Goal: Information Seeking & Learning: Compare options

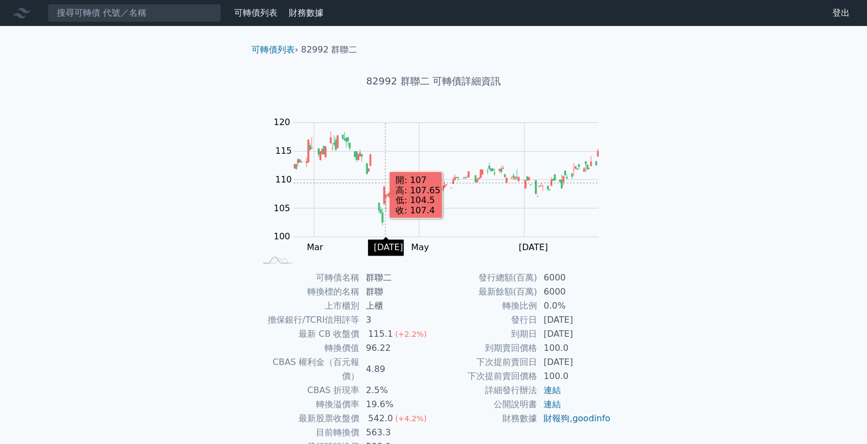
scroll to position [57, 0]
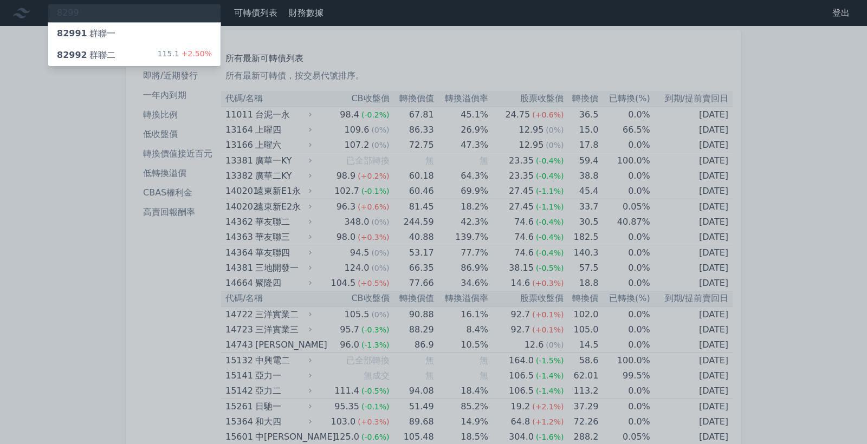
click at [51, 125] on div at bounding box center [433, 222] width 867 height 444
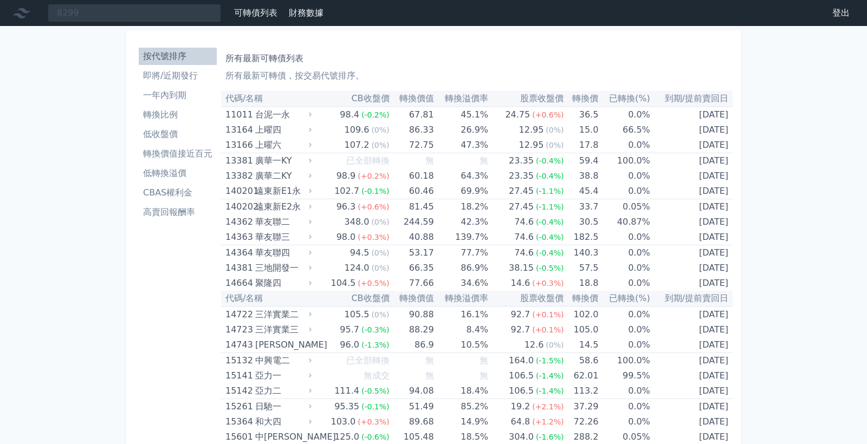
click at [471, 99] on th "轉換溢價率" at bounding box center [461, 99] width 54 height 16
click at [164, 133] on li "低收盤價" at bounding box center [178, 134] width 78 height 13
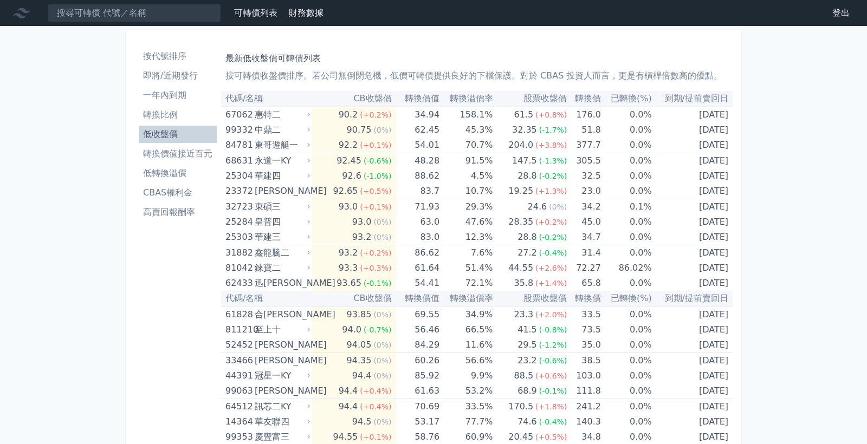
click at [166, 156] on li "轉換價值接近百元" at bounding box center [178, 153] width 78 height 13
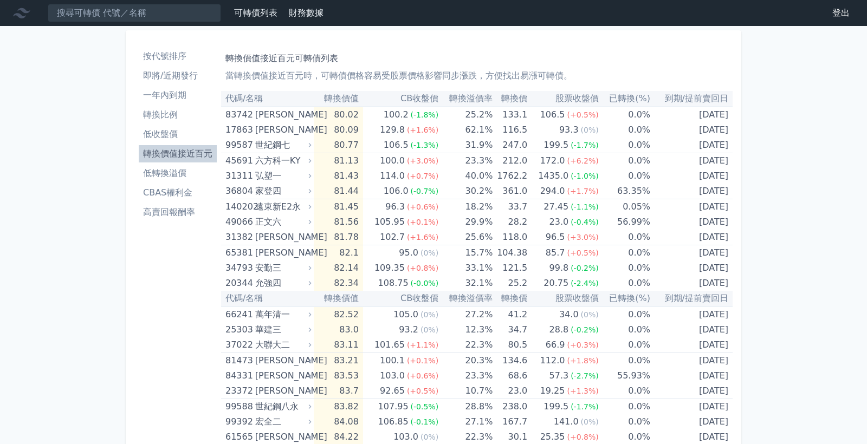
click at [159, 172] on li "低轉換溢價" at bounding box center [178, 173] width 78 height 13
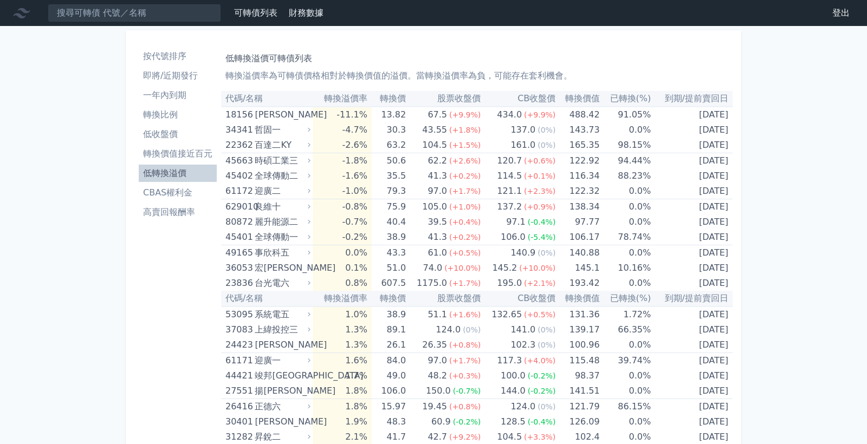
click at [160, 171] on li "低轉換溢價" at bounding box center [178, 173] width 78 height 13
click at [171, 57] on li "按代號排序" at bounding box center [178, 56] width 78 height 13
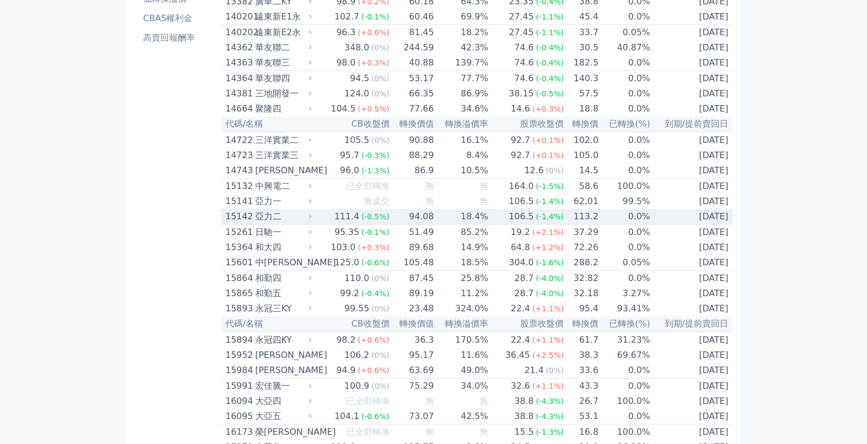
scroll to position [177, 0]
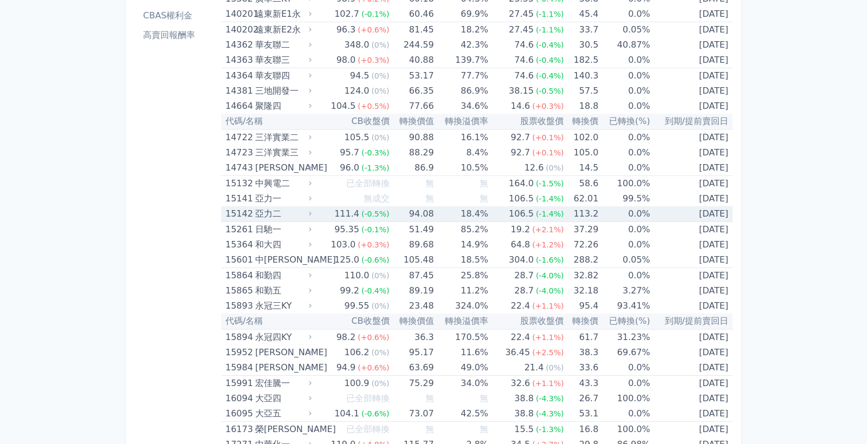
click at [589, 217] on td "113.2" at bounding box center [580, 214] width 35 height 16
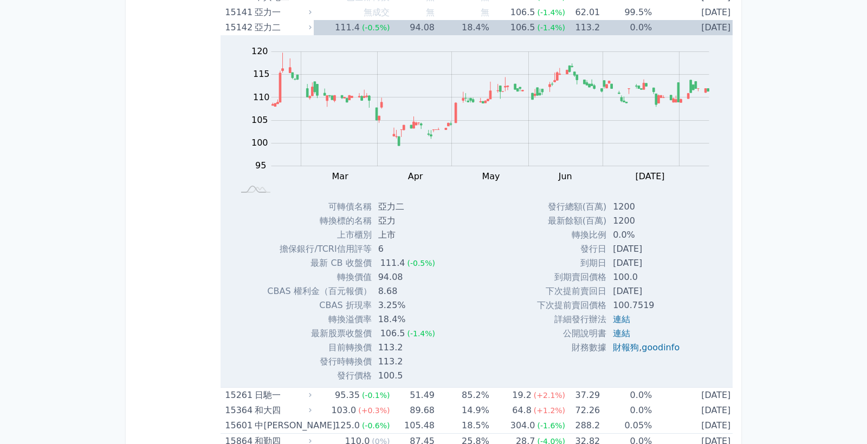
scroll to position [361, 0]
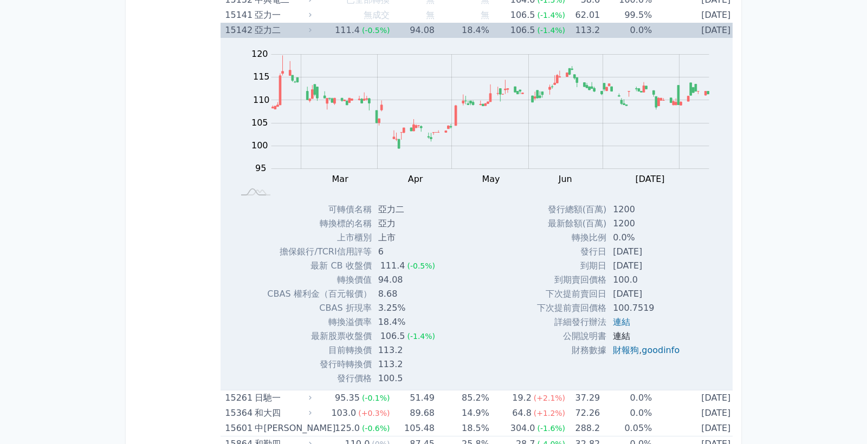
click at [615, 338] on link "連結" at bounding box center [621, 336] width 17 height 10
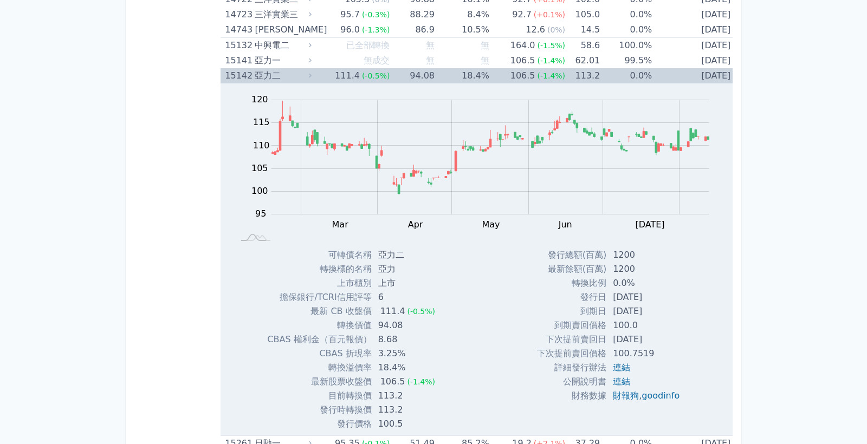
scroll to position [271, 0]
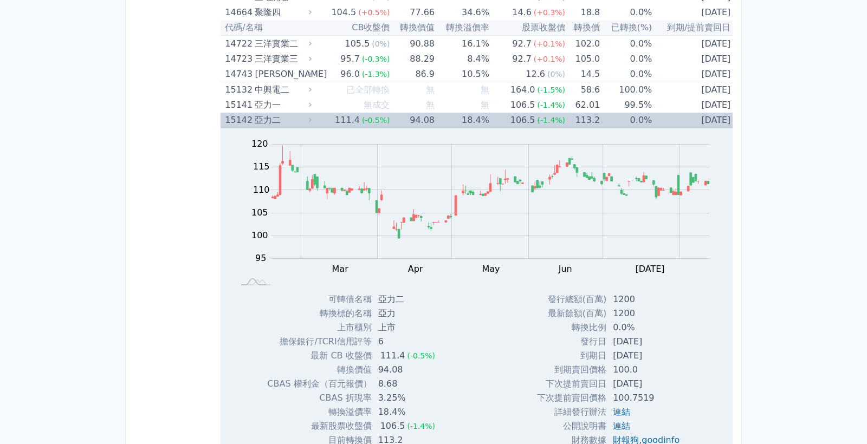
click at [274, 120] on div "亞力二" at bounding box center [282, 120] width 54 height 15
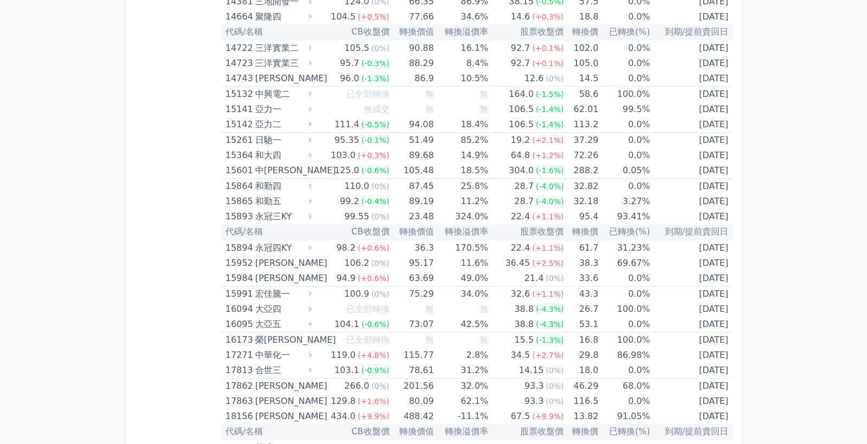
scroll to position [274, 0]
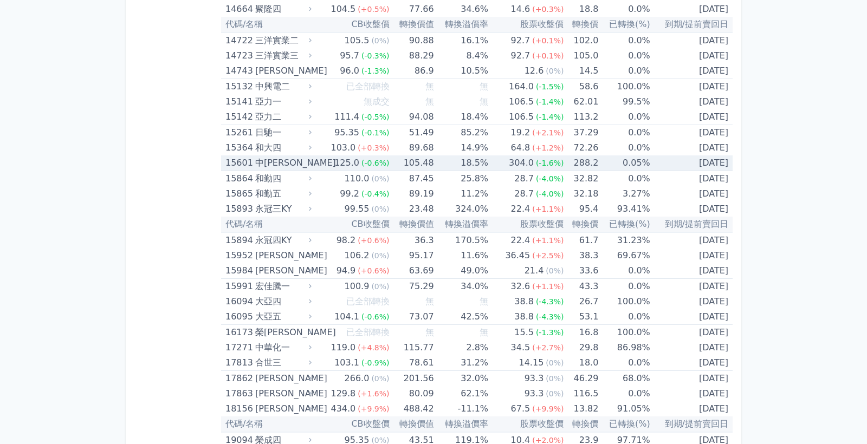
click at [450, 161] on td "18.5%" at bounding box center [461, 164] width 54 height 16
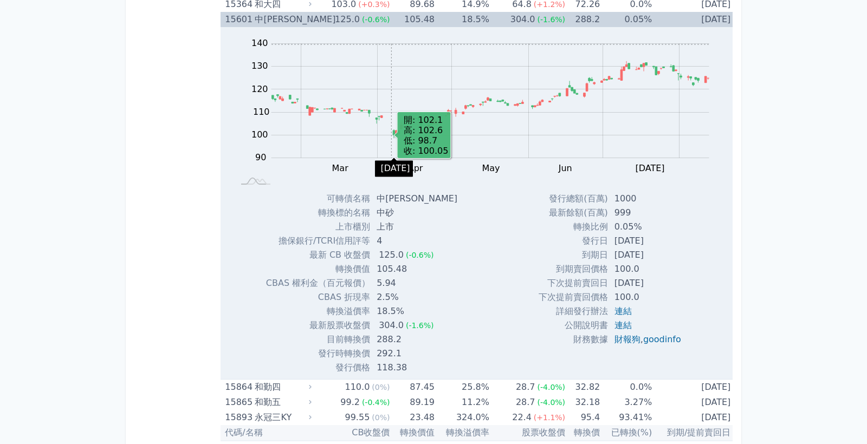
scroll to position [517, 0]
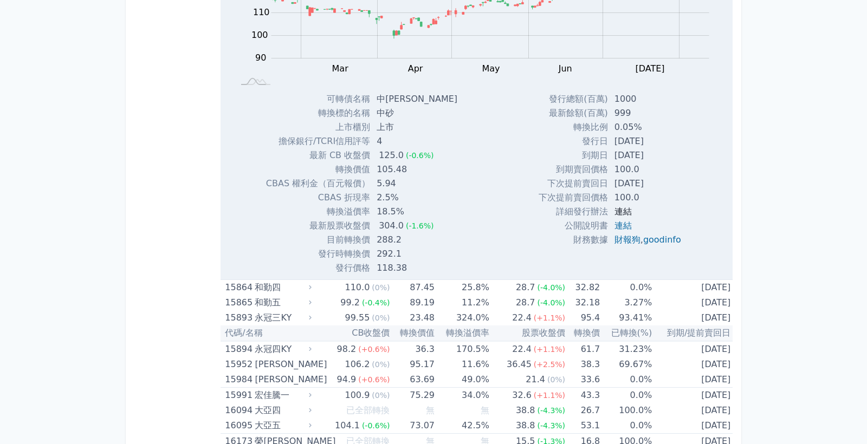
click at [619, 211] on link "連結" at bounding box center [622, 211] width 17 height 10
click at [620, 226] on link "連結" at bounding box center [622, 226] width 17 height 10
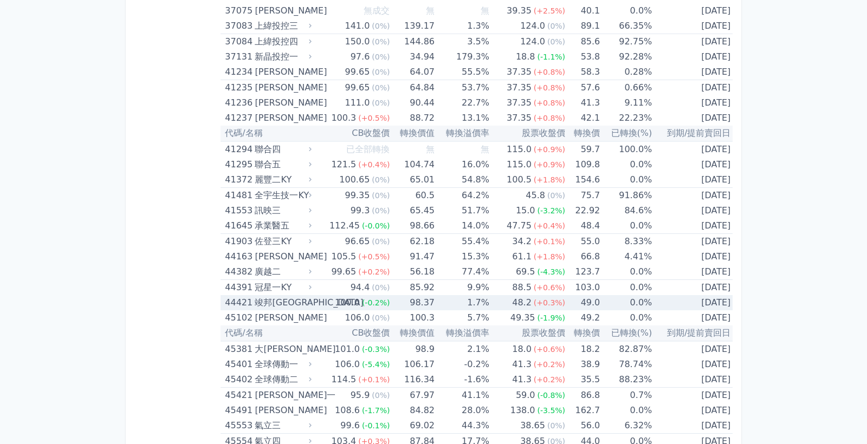
scroll to position [3325, 0]
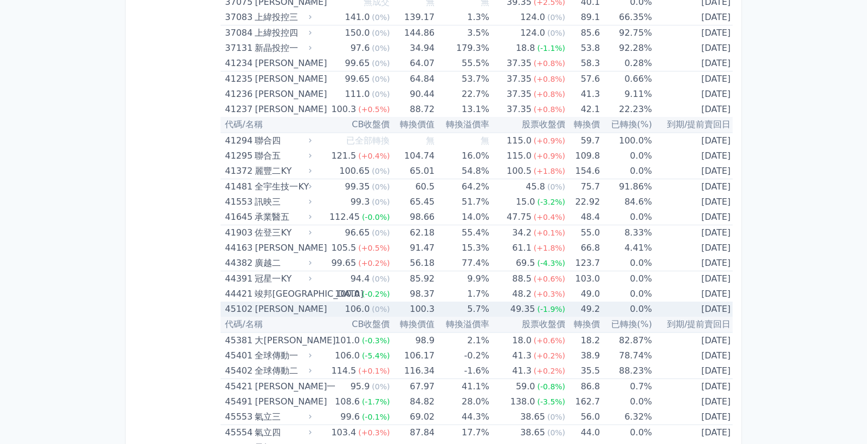
click at [489, 308] on td "5.7%" at bounding box center [462, 309] width 55 height 15
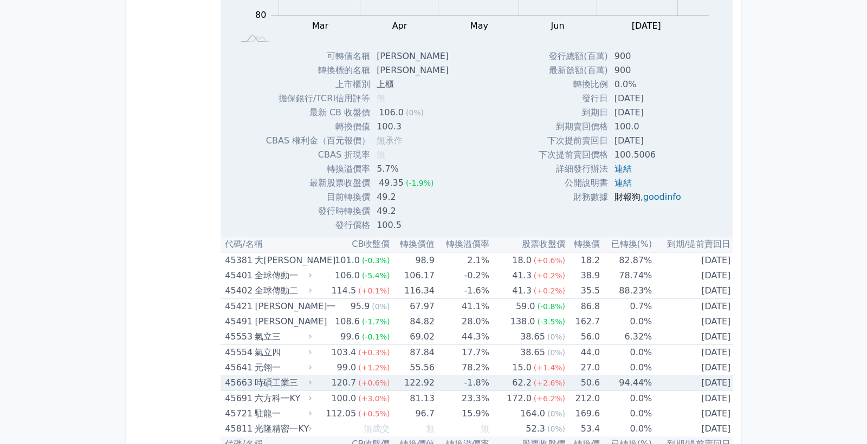
scroll to position [3713, 0]
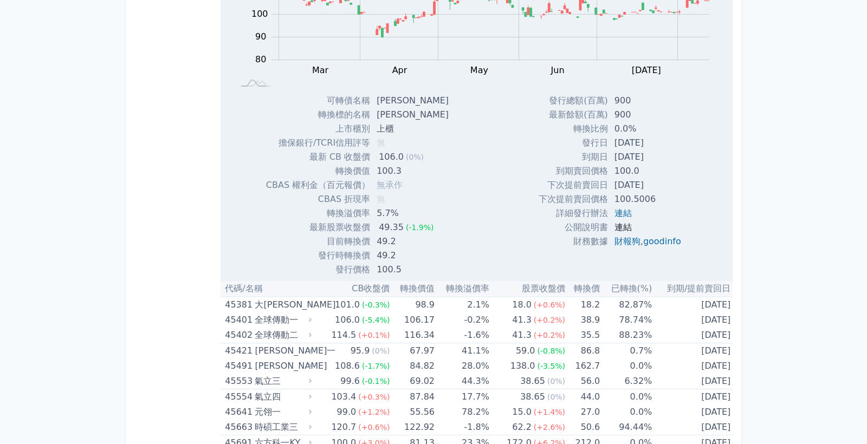
click at [619, 229] on link "連結" at bounding box center [622, 227] width 17 height 10
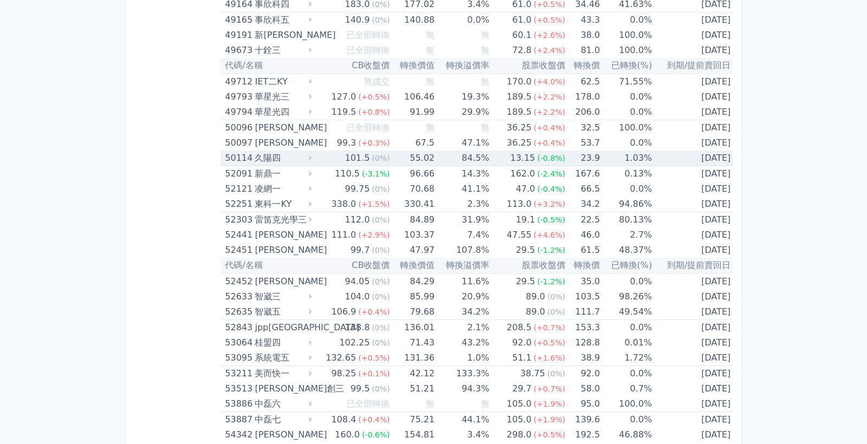
scroll to position [4340, 0]
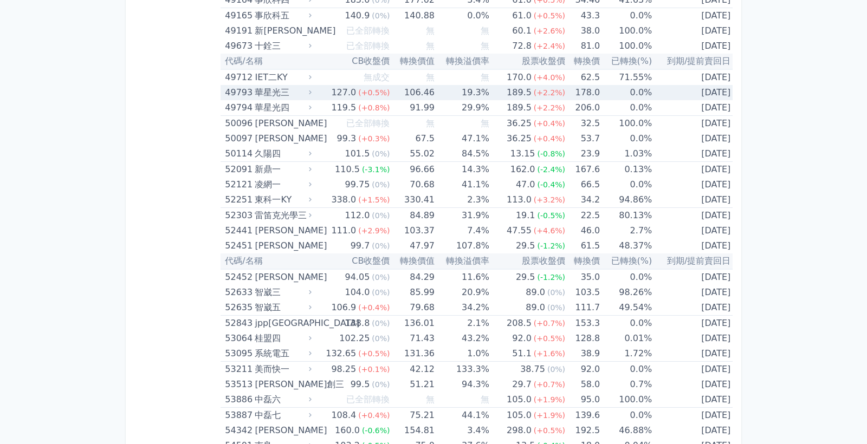
click at [474, 92] on td "19.3%" at bounding box center [462, 92] width 55 height 15
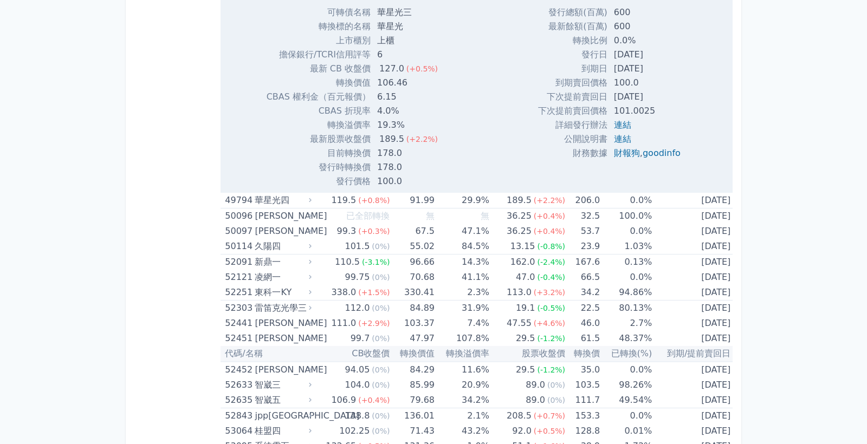
scroll to position [4602, 0]
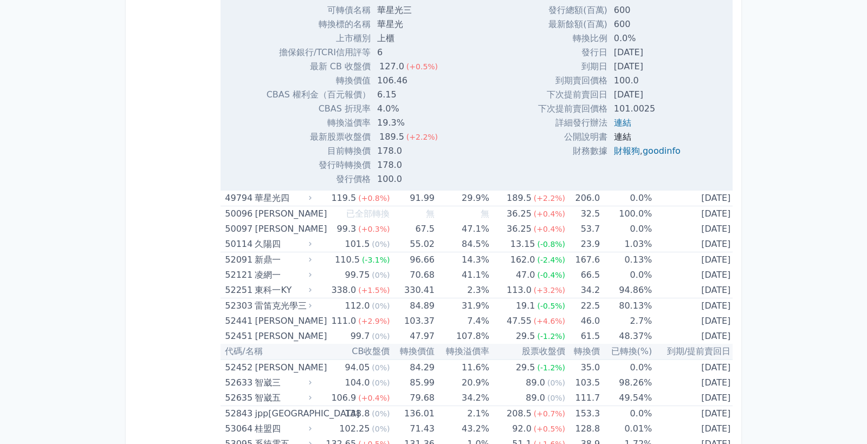
click at [617, 135] on link "連結" at bounding box center [622, 137] width 17 height 10
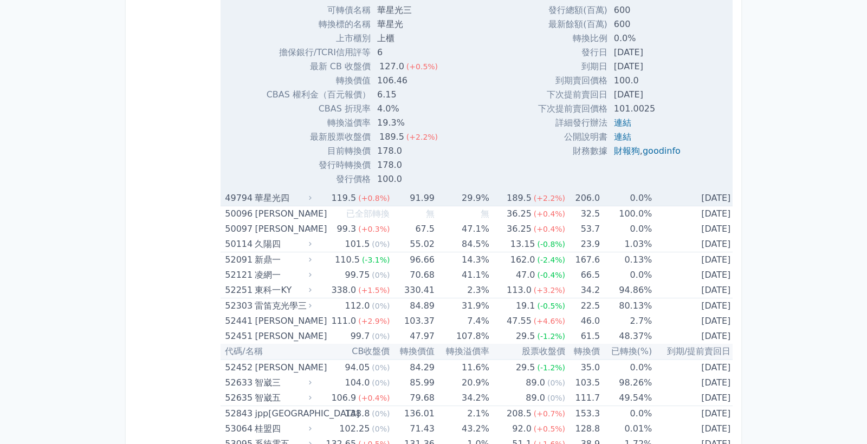
click at [556, 200] on span "(+2.2%)" at bounding box center [549, 198] width 31 height 9
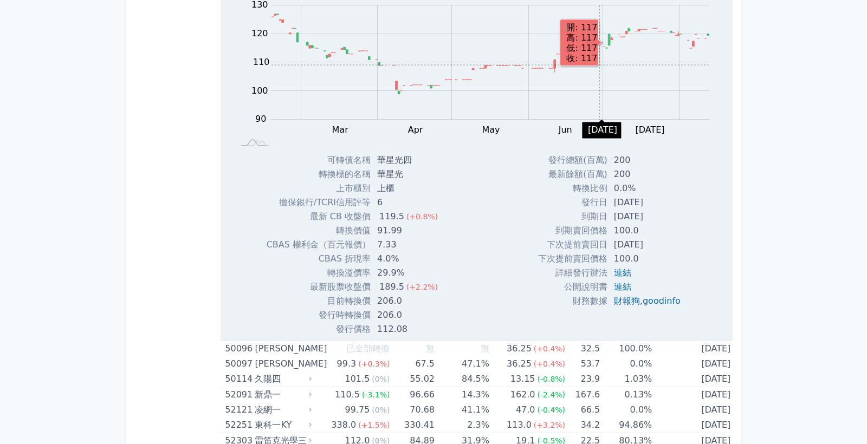
scroll to position [4826, 0]
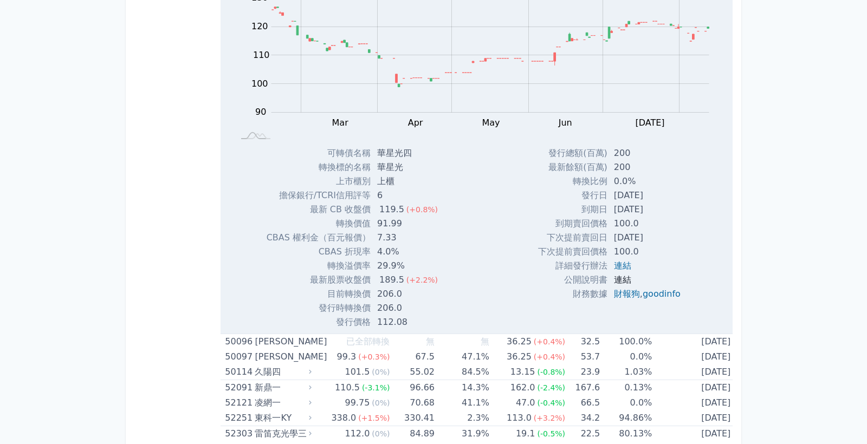
click at [615, 281] on link "連結" at bounding box center [622, 280] width 17 height 10
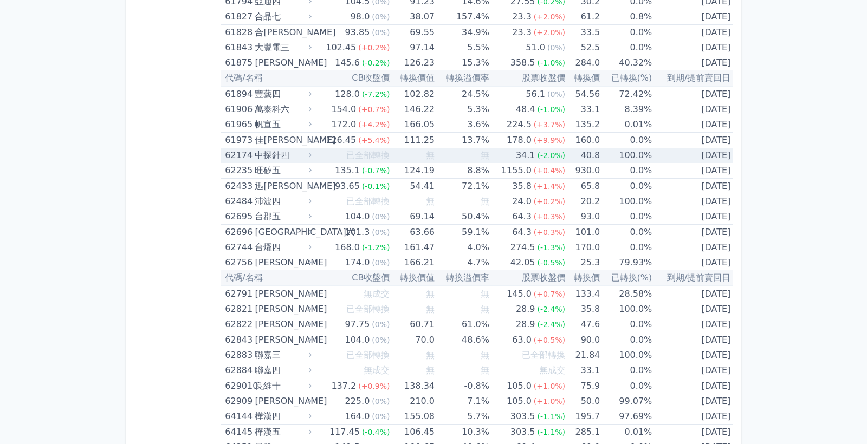
scroll to position [5830, 0]
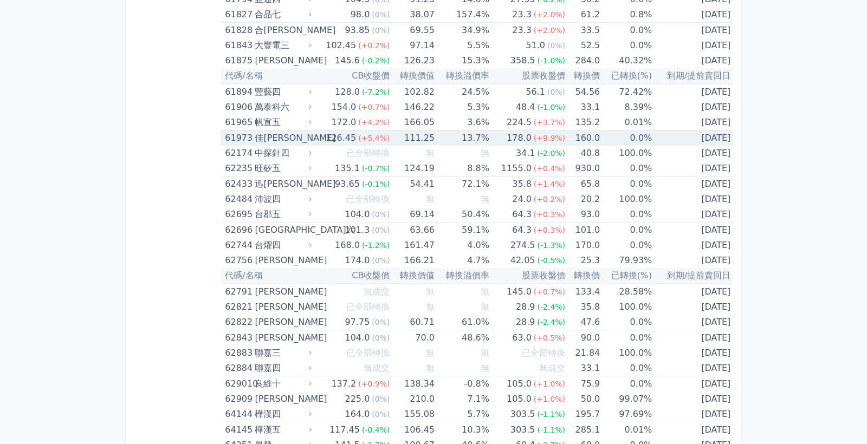
click at [520, 133] on div "178.0" at bounding box center [518, 138] width 29 height 15
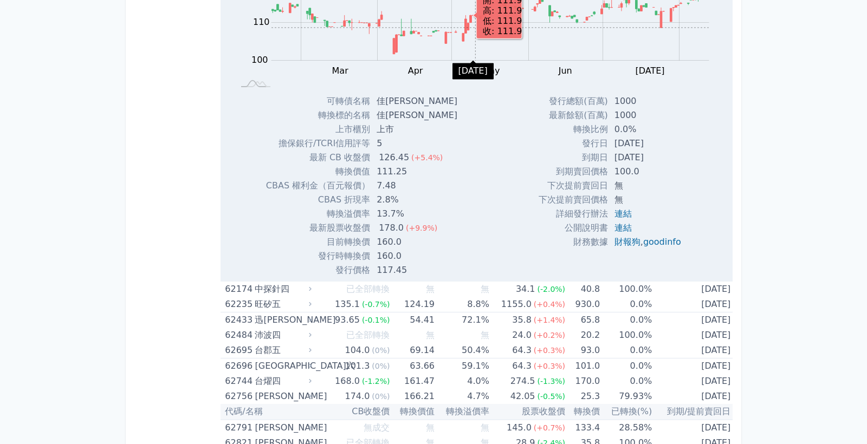
scroll to position [6054, 0]
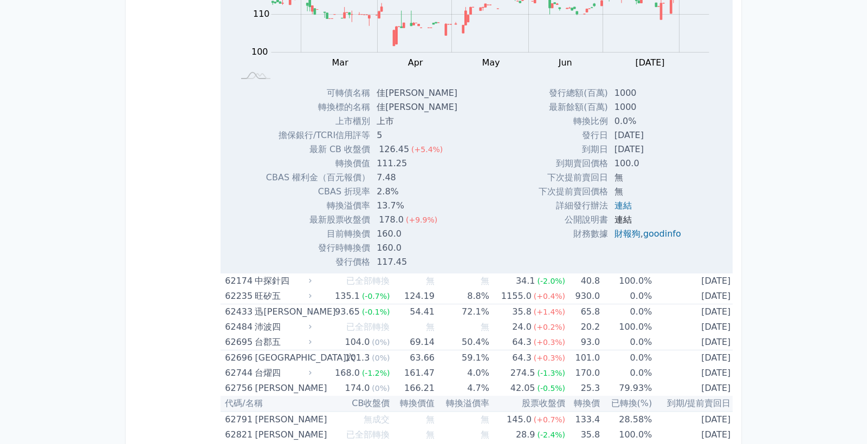
click at [623, 222] on link "連結" at bounding box center [622, 220] width 17 height 10
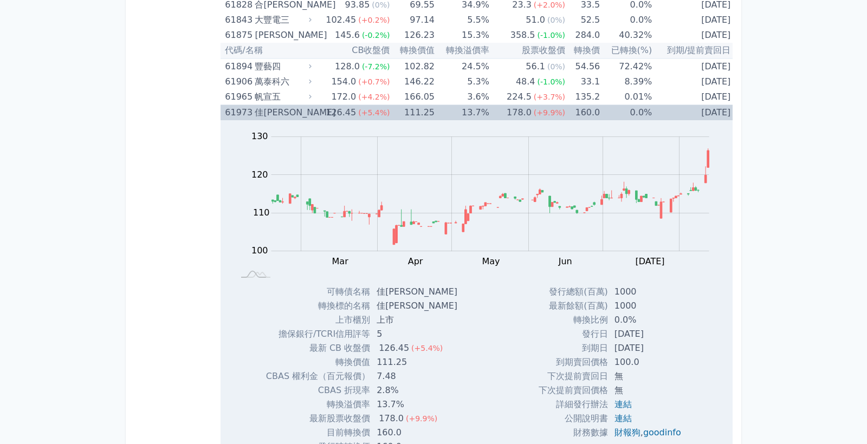
scroll to position [5777, 0]
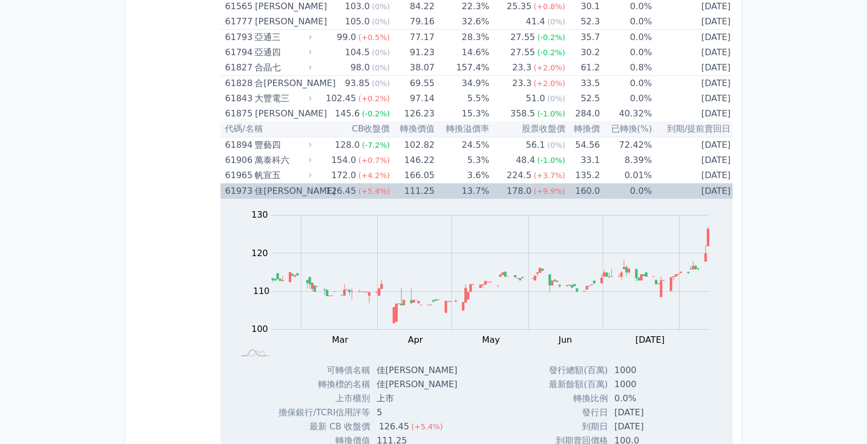
click at [301, 191] on div "佳[PERSON_NAME]" at bounding box center [282, 191] width 54 height 15
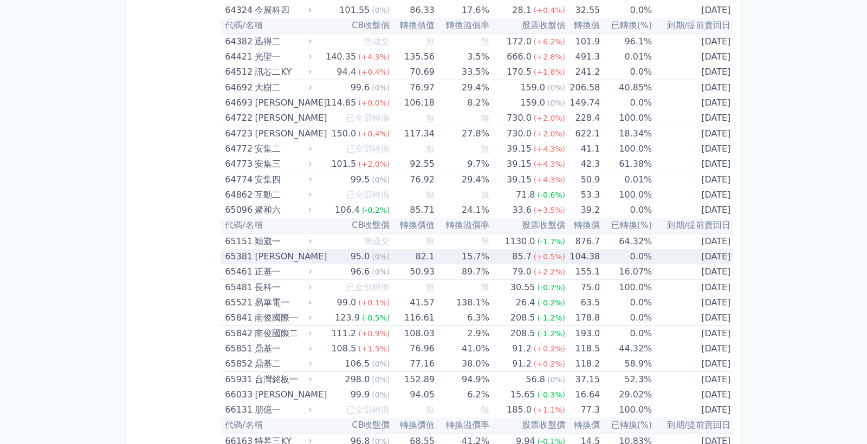
scroll to position [6281, 0]
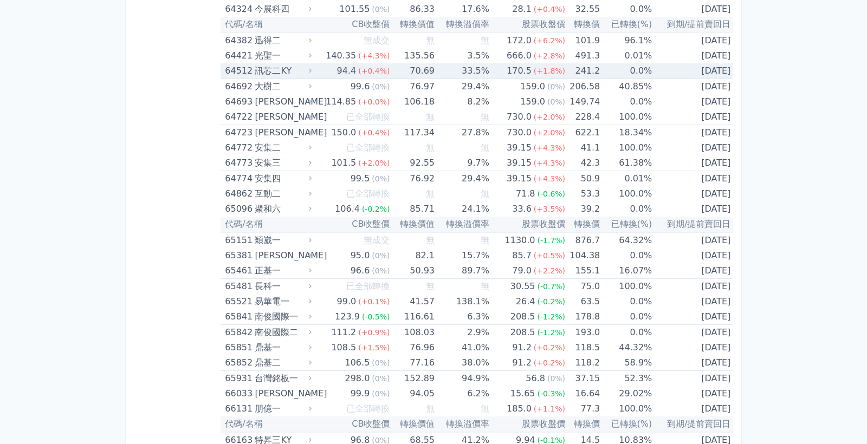
click at [541, 68] on span "(+1.8%)" at bounding box center [549, 71] width 31 height 9
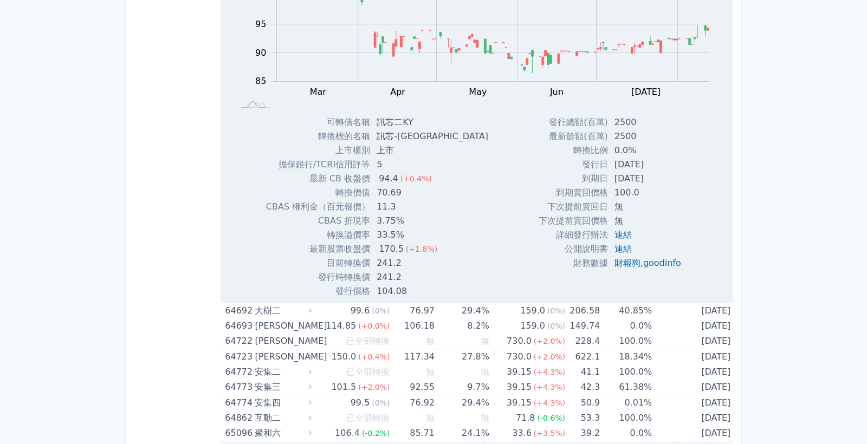
scroll to position [6414, 0]
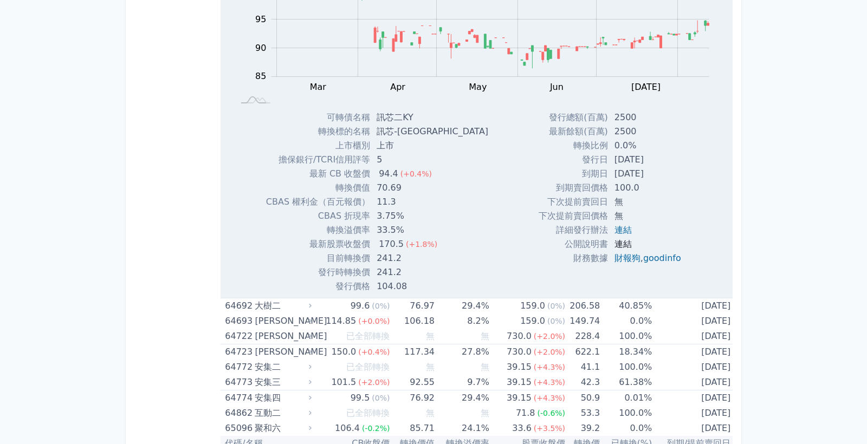
click at [616, 242] on link "連結" at bounding box center [622, 244] width 17 height 10
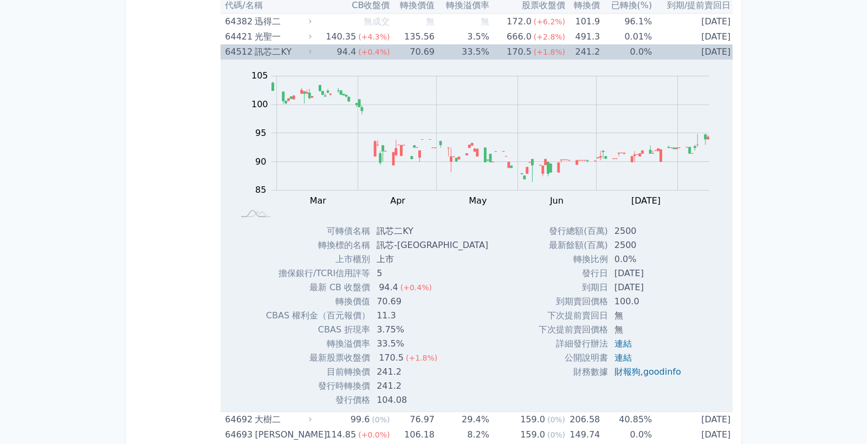
scroll to position [6230, 0]
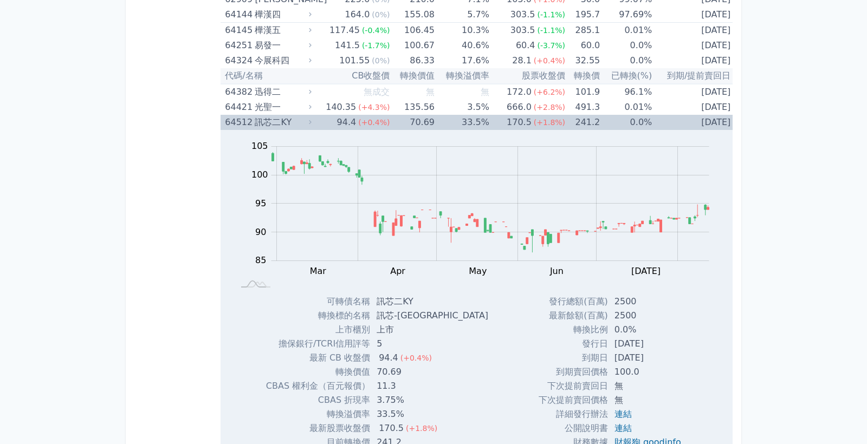
click at [302, 122] on div "訊芯二KY" at bounding box center [282, 122] width 54 height 15
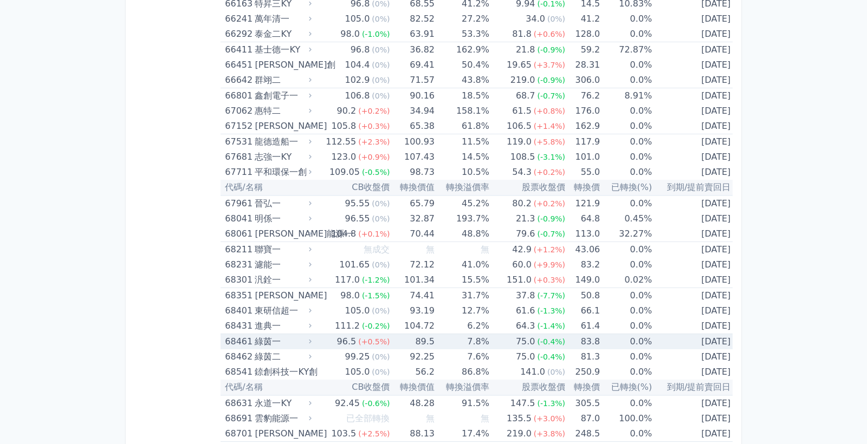
scroll to position [6719, 0]
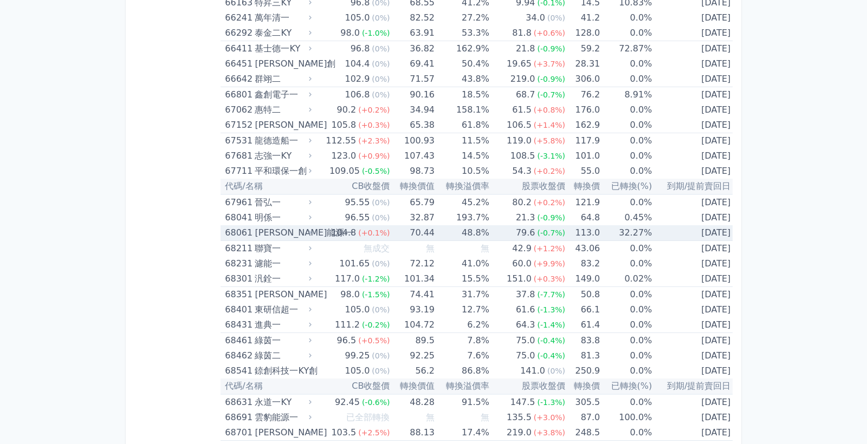
click at [426, 229] on td "70.44" at bounding box center [412, 233] width 45 height 16
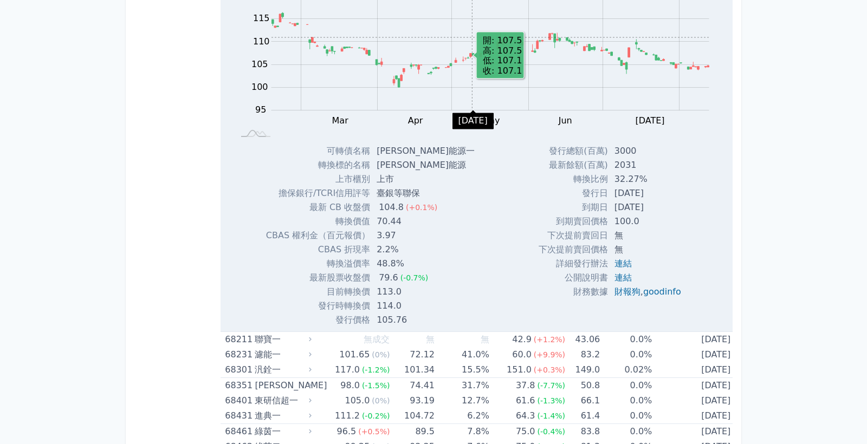
scroll to position [7011, 0]
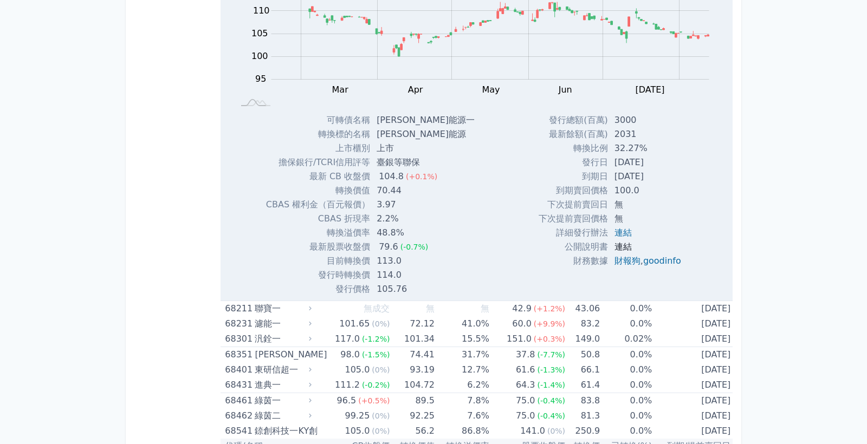
click at [618, 247] on link "連結" at bounding box center [622, 247] width 17 height 10
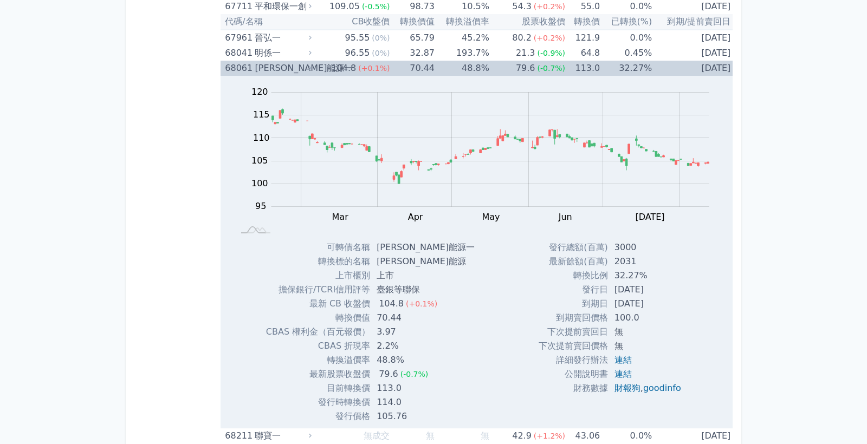
scroll to position [6832, 0]
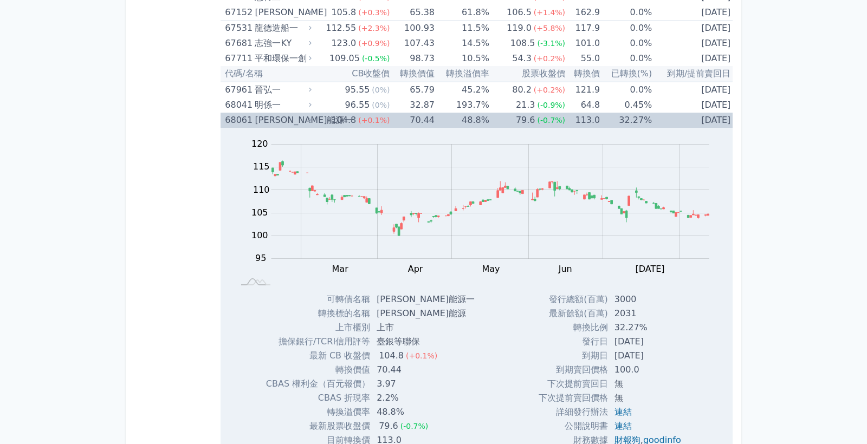
click at [393, 114] on td "70.44" at bounding box center [412, 120] width 45 height 15
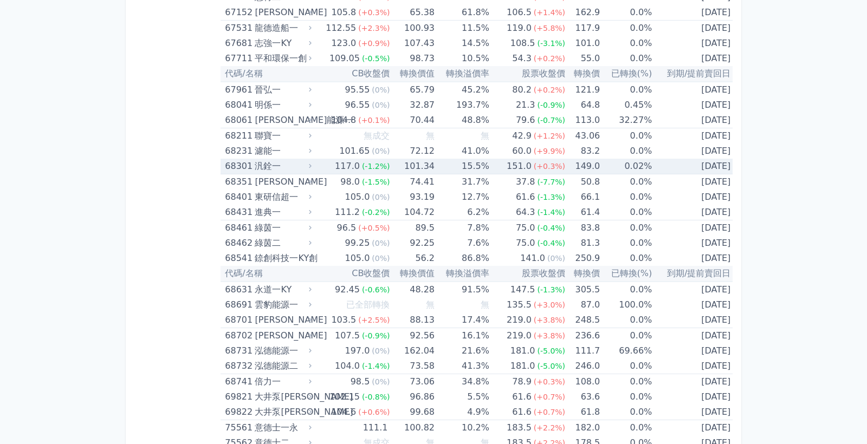
click at [397, 165] on td "101.34" at bounding box center [412, 167] width 45 height 16
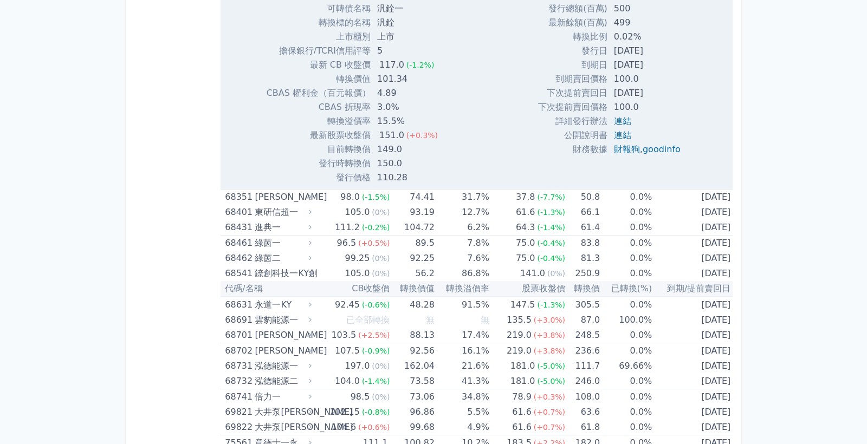
scroll to position [7191, 0]
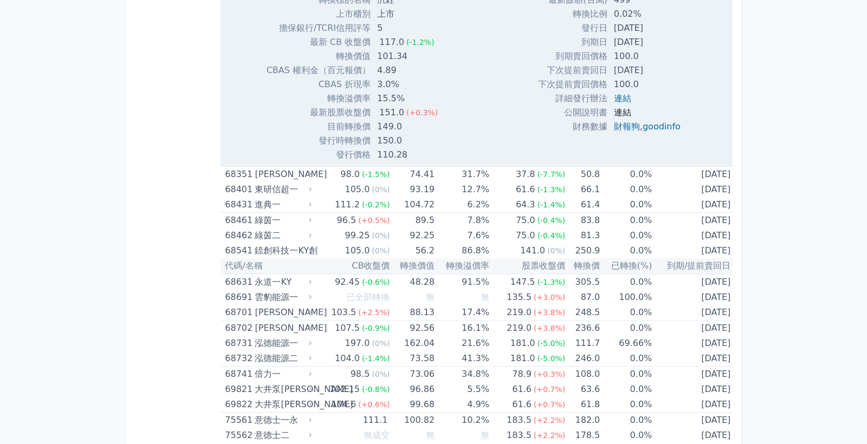
click at [617, 111] on link "連結" at bounding box center [622, 112] width 17 height 10
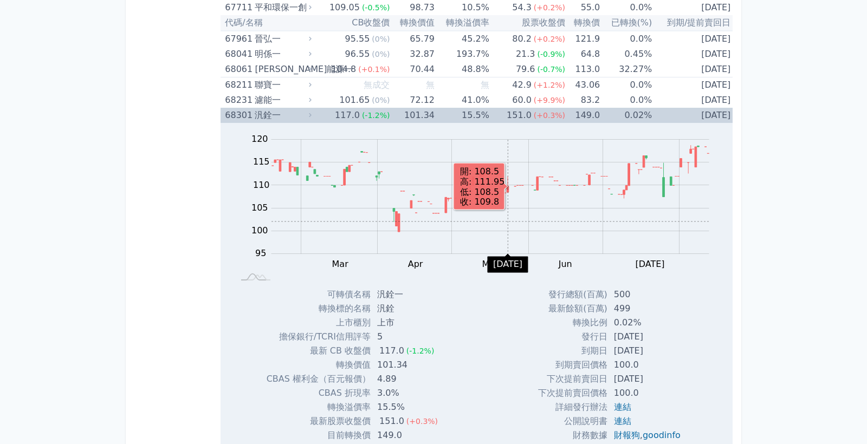
scroll to position [6860, 0]
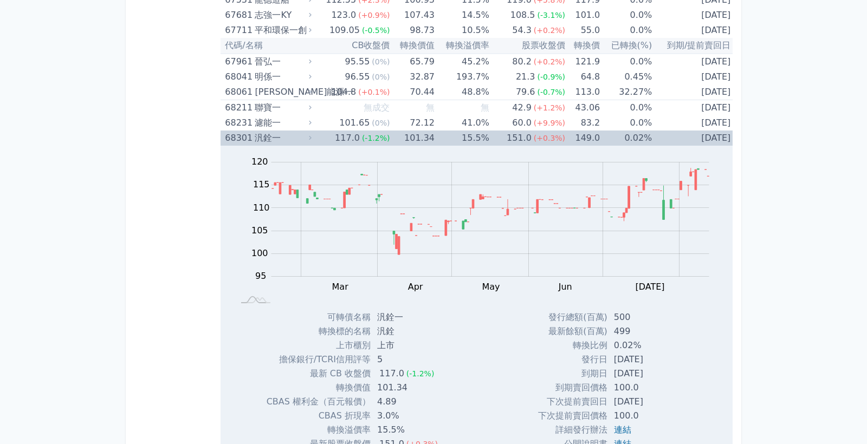
click at [472, 135] on td "15.5%" at bounding box center [462, 138] width 55 height 15
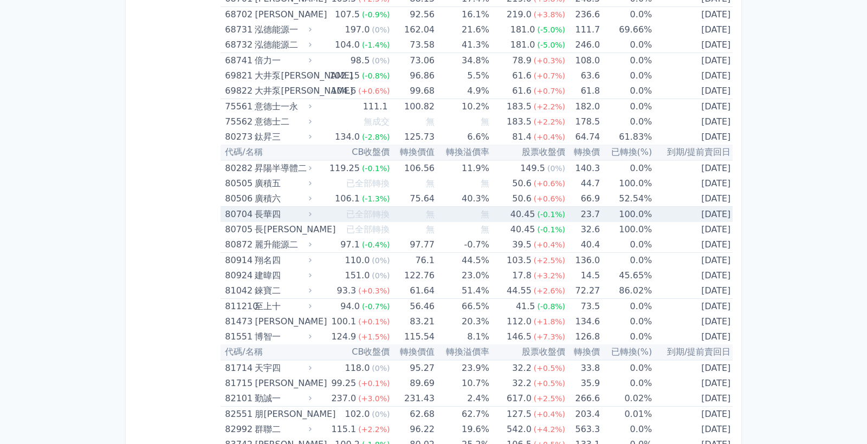
scroll to position [7159, 0]
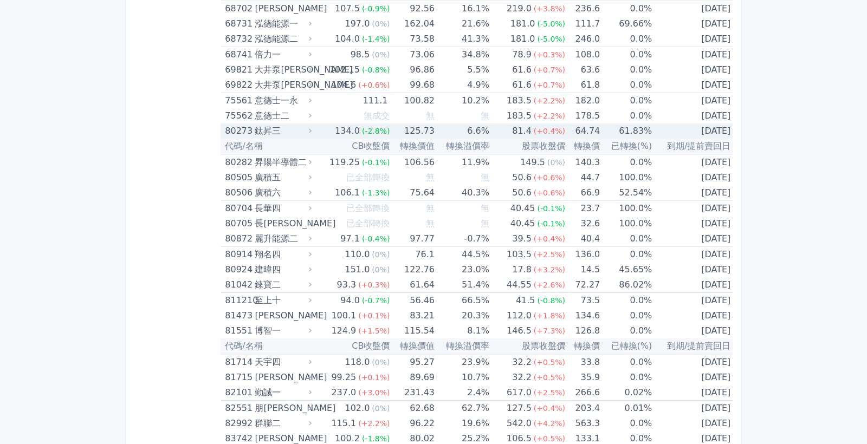
click at [493, 131] on td "81.4 (+0.4%)" at bounding box center [527, 131] width 76 height 15
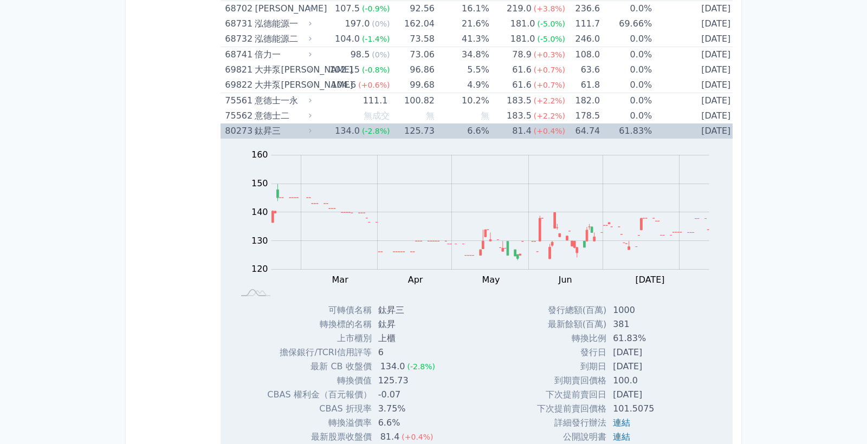
click at [485, 133] on td "6.6%" at bounding box center [462, 131] width 55 height 15
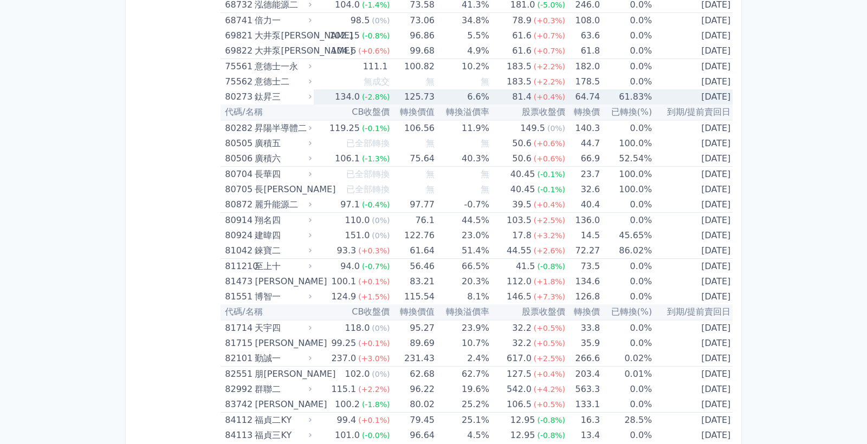
scroll to position [7194, 0]
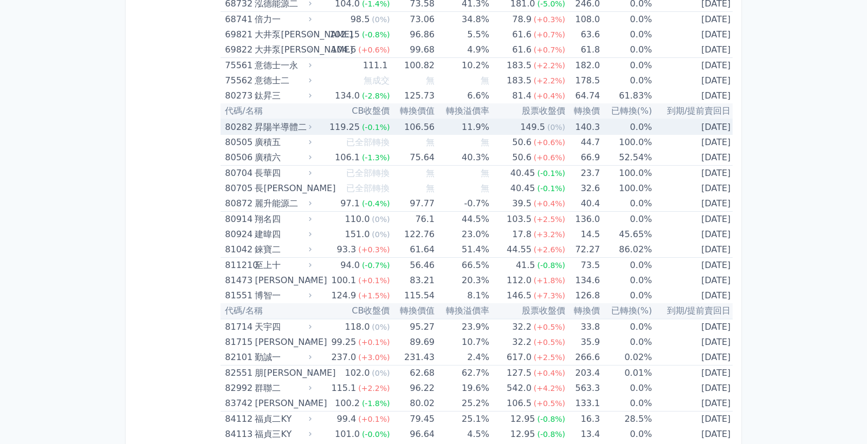
click at [485, 129] on td "11.9%" at bounding box center [462, 127] width 55 height 16
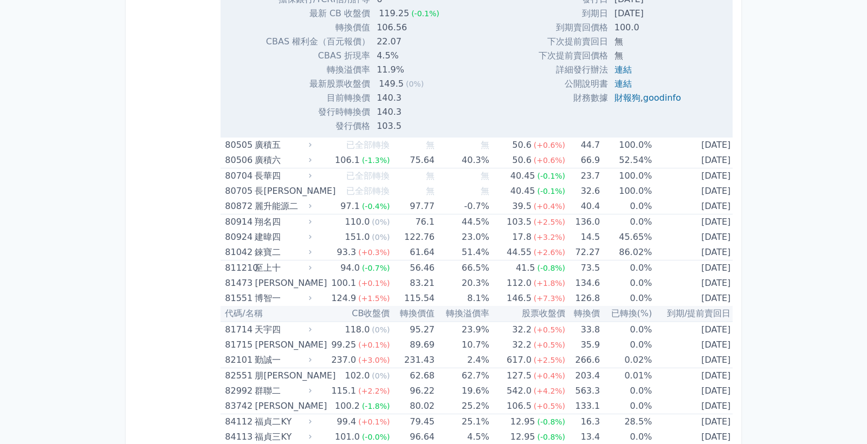
scroll to position [7557, 0]
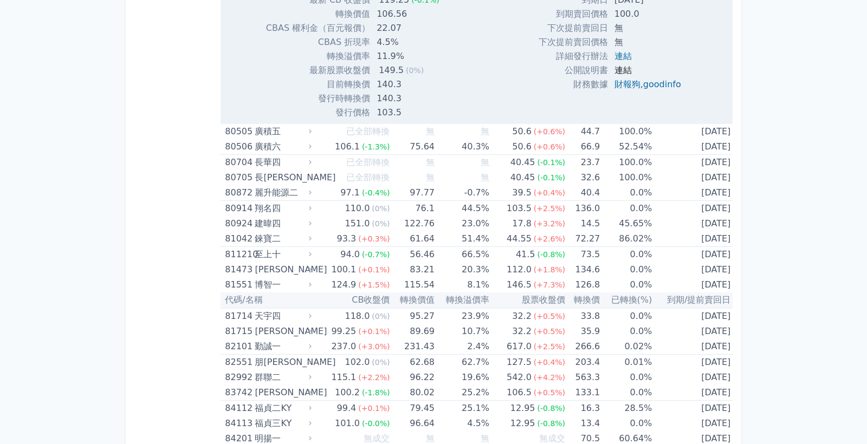
click at [619, 68] on link "連結" at bounding box center [622, 70] width 17 height 10
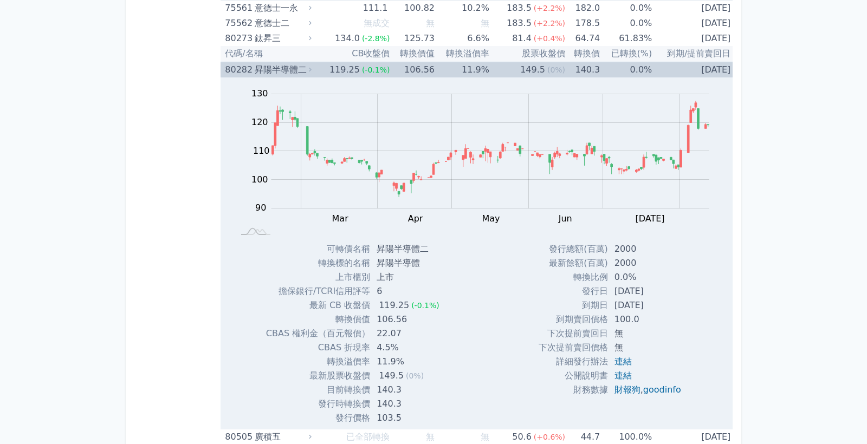
scroll to position [7218, 0]
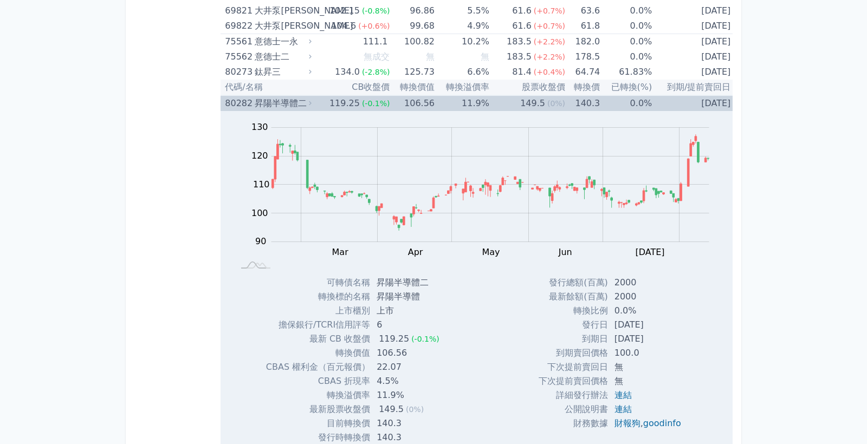
click at [388, 101] on span "(-0.1%)" at bounding box center [376, 103] width 28 height 9
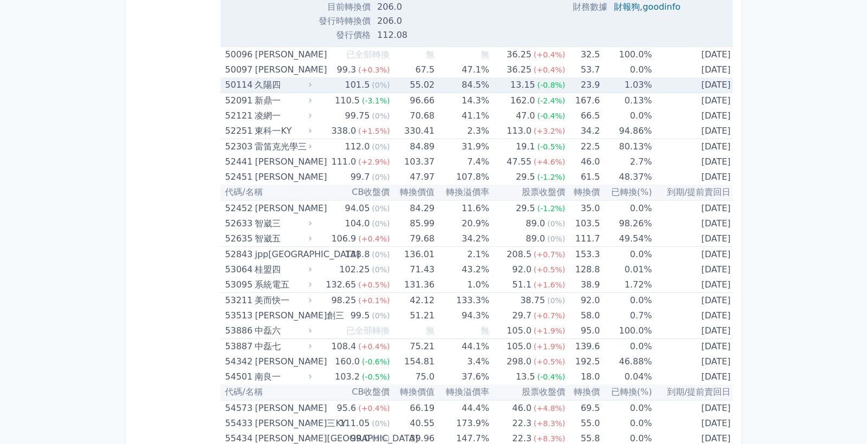
scroll to position [5115, 0]
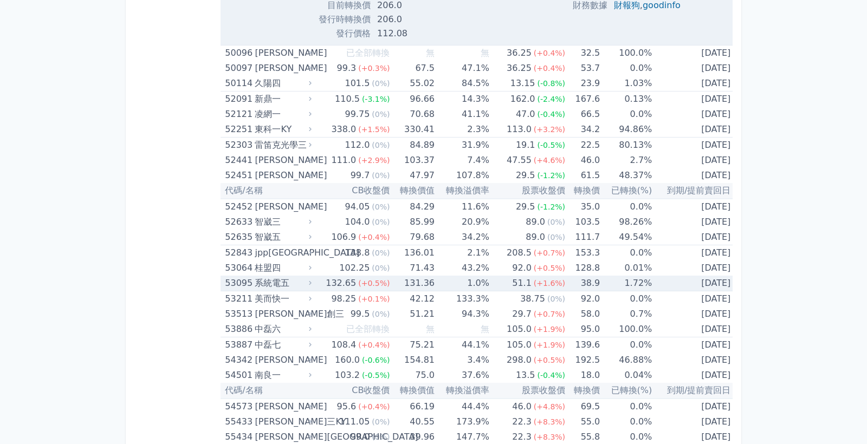
click at [280, 283] on div "系統電五" at bounding box center [282, 283] width 54 height 15
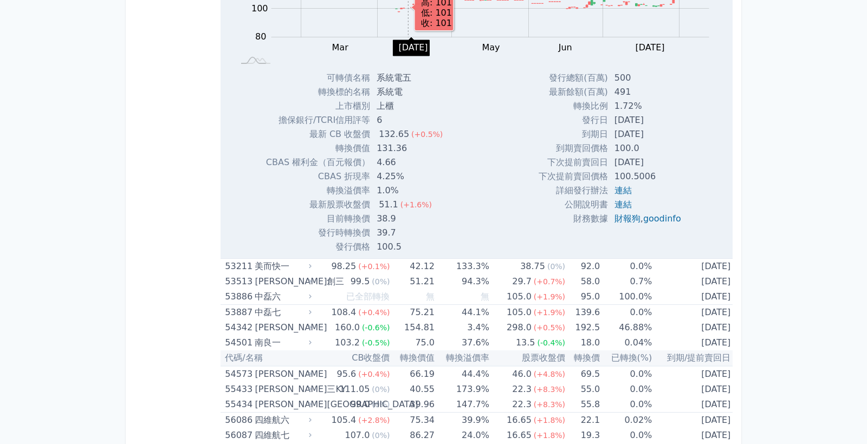
scroll to position [5506, 0]
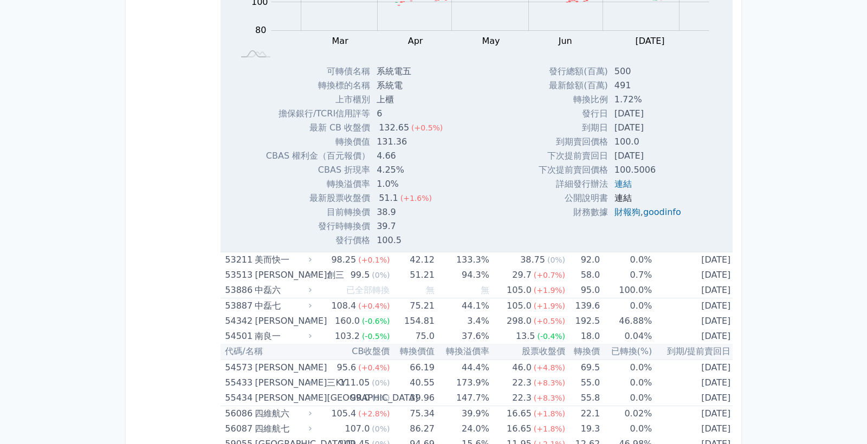
click at [622, 196] on link "連結" at bounding box center [622, 198] width 17 height 10
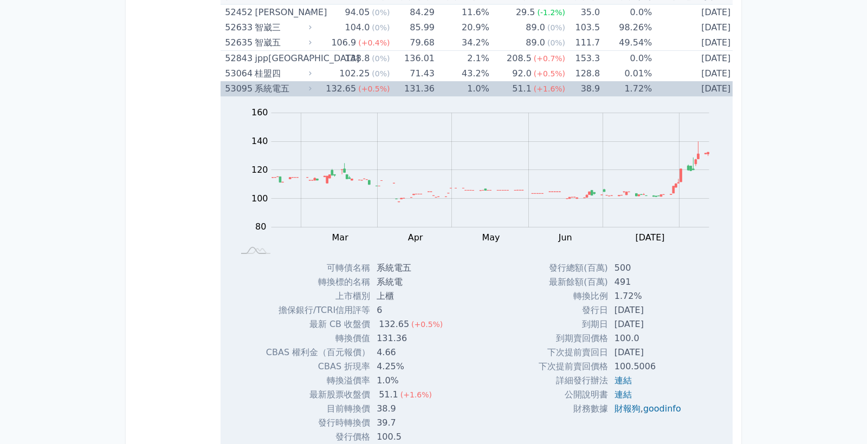
scroll to position [5295, 0]
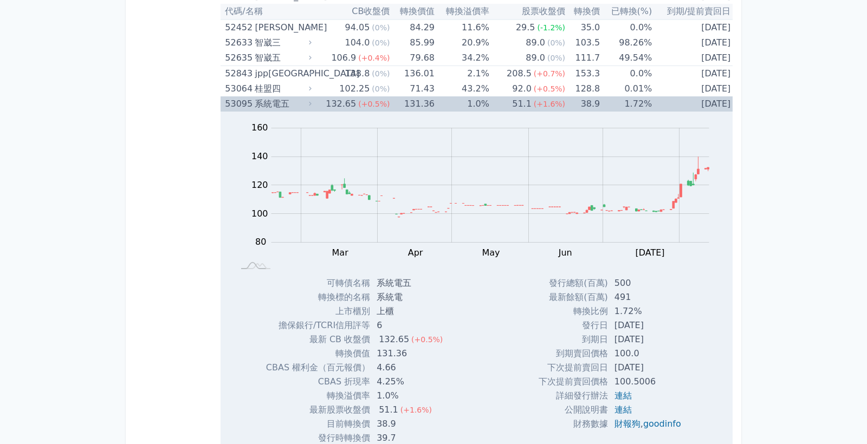
click at [410, 103] on td "131.36" at bounding box center [412, 103] width 45 height 15
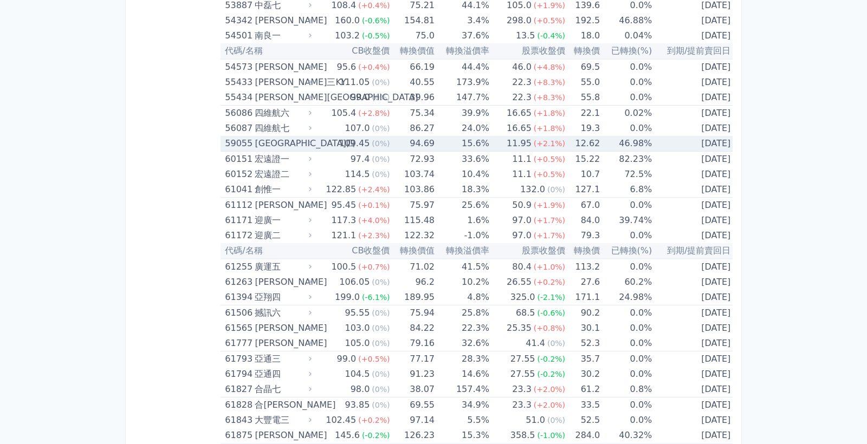
scroll to position [5456, 0]
